Goal: Go to known website: Go to known website

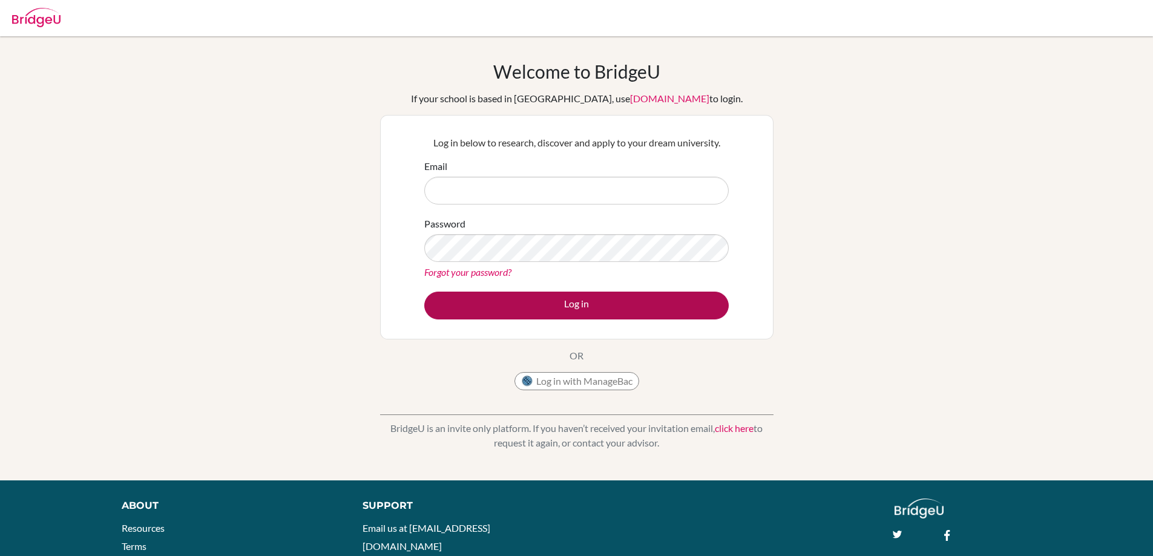
type input "[PERSON_NAME][EMAIL_ADDRESS][PERSON_NAME][DOMAIN_NAME]"
click at [583, 316] on button "Log in" at bounding box center [576, 306] width 304 height 28
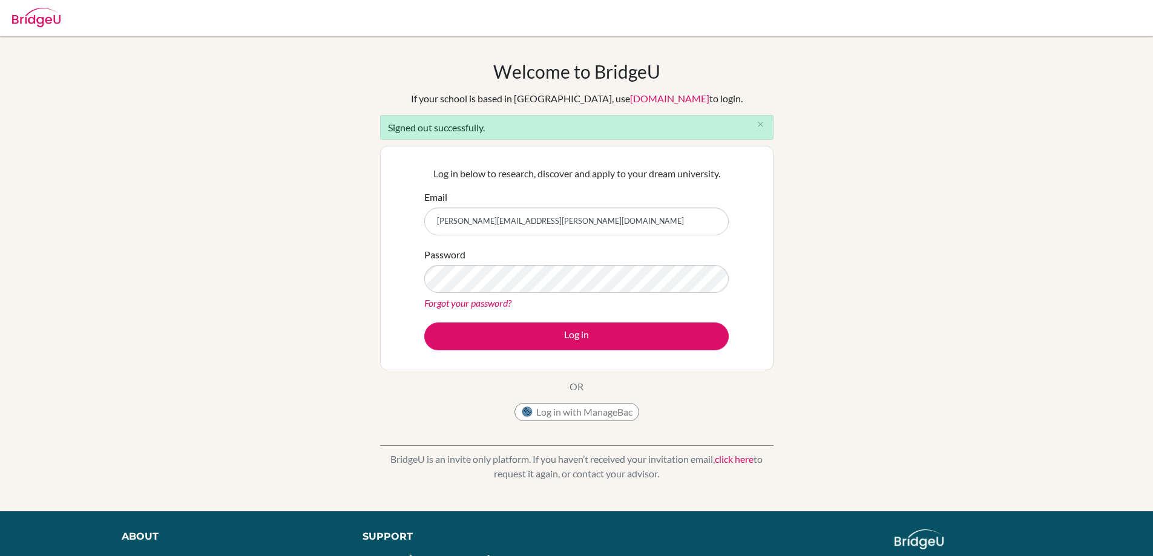
click at [595, 227] on input "[PERSON_NAME][EMAIL_ADDRESS][PERSON_NAME][DOMAIN_NAME]" at bounding box center [576, 222] width 304 height 28
type input "ninahedin86@gmail.com"
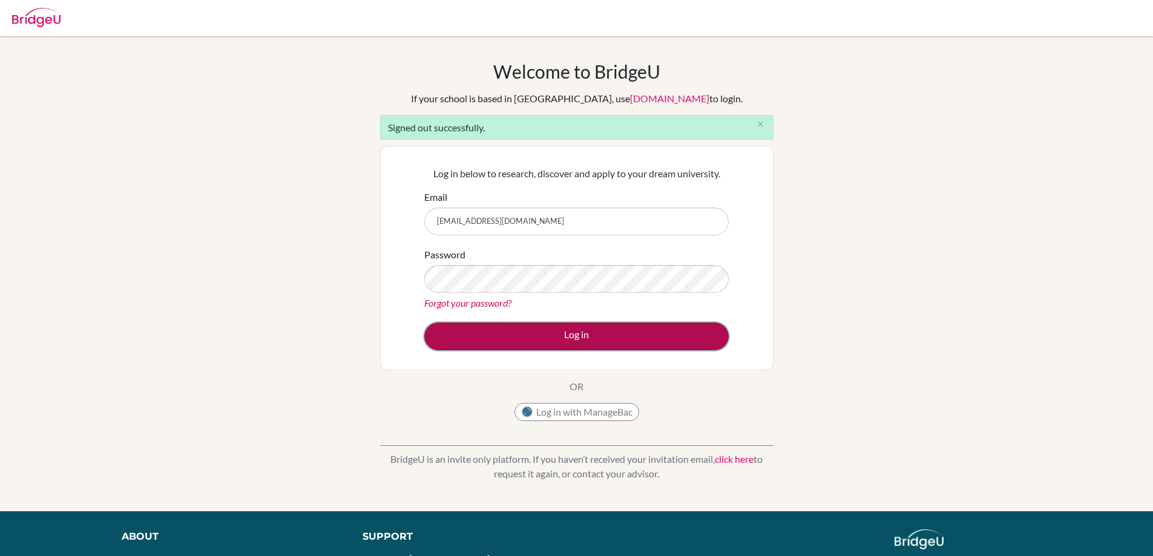
click at [589, 332] on button "Log in" at bounding box center [576, 336] width 304 height 28
